Goal: Book appointment/travel/reservation

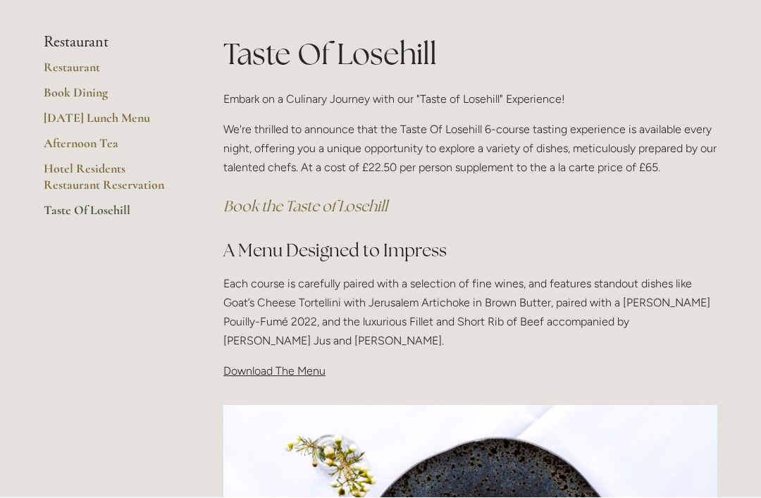
scroll to position [246, 0]
click at [88, 143] on link "Afternoon Tea" at bounding box center [111, 147] width 135 height 25
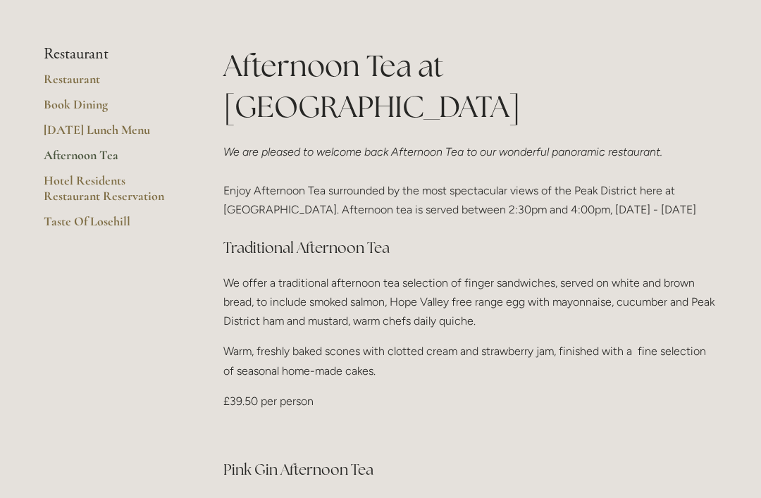
scroll to position [347, 0]
click at [94, 214] on link "Hotel Residents Restaurant Reservation" at bounding box center [111, 194] width 135 height 42
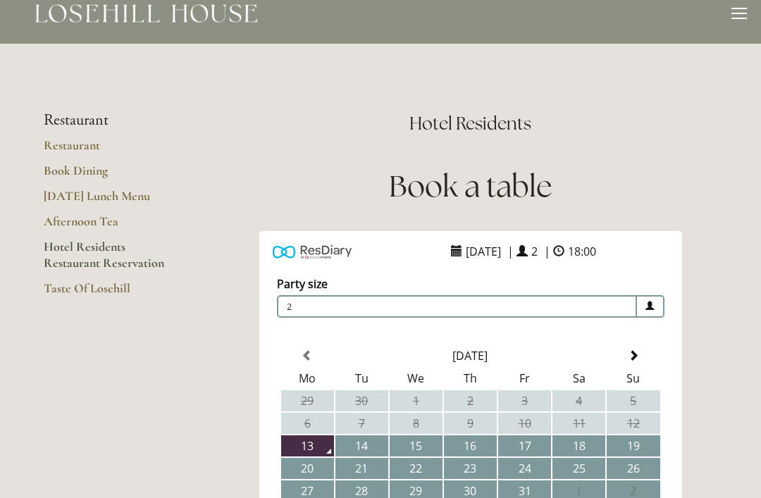
scroll to position [17, 0]
click at [74, 177] on link "Book Dining" at bounding box center [111, 175] width 135 height 25
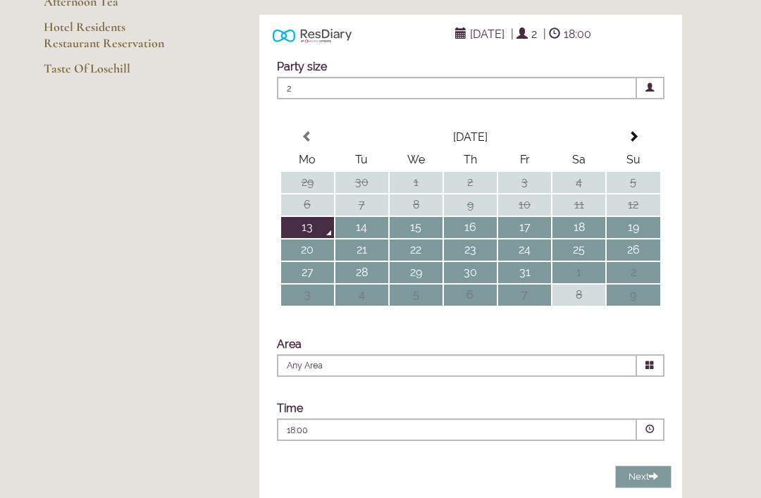
scroll to position [236, 0]
click at [310, 239] on td "13" at bounding box center [307, 228] width 53 height 21
click at [647, 370] on icon at bounding box center [649, 365] width 9 height 9
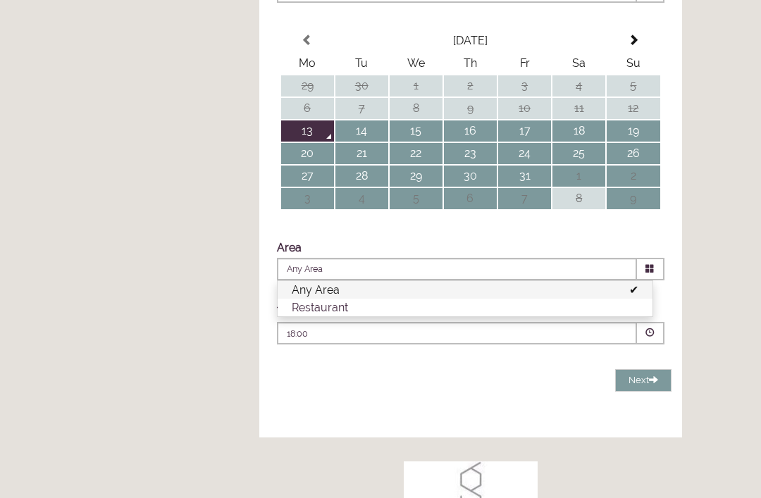
scroll to position [333, 0]
click at [643, 316] on li "Restaurant" at bounding box center [465, 308] width 375 height 18
type input "Restaurant"
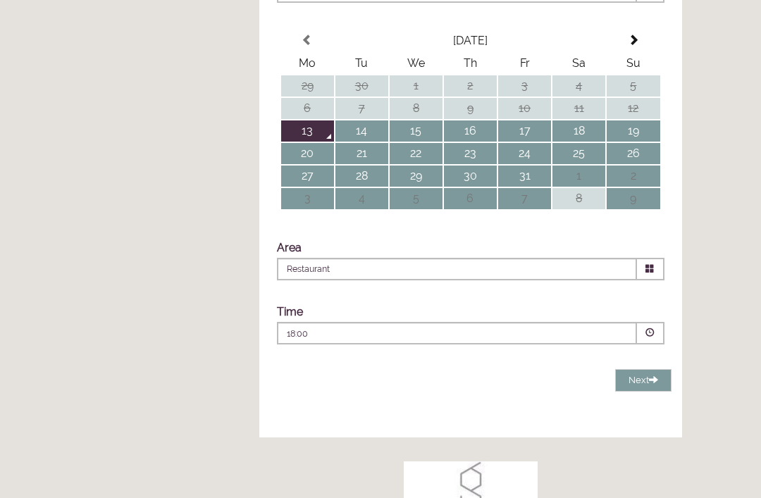
click at [646, 337] on span at bounding box center [649, 332] width 9 height 9
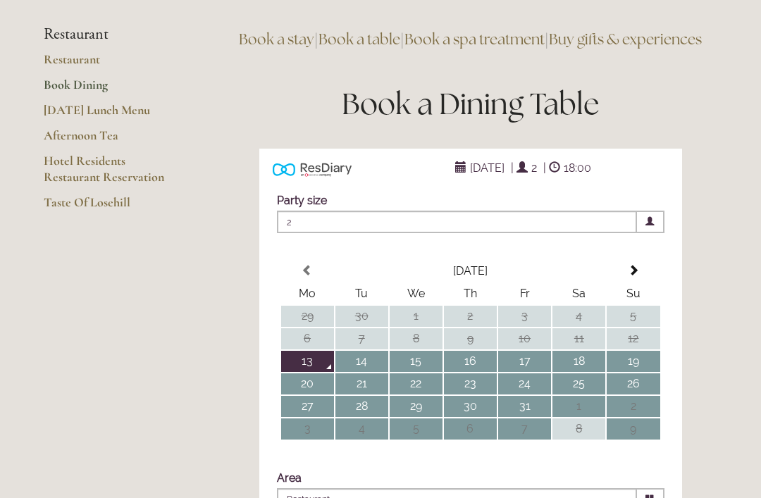
scroll to position [0, 0]
